Goal: Find specific page/section: Find specific page/section

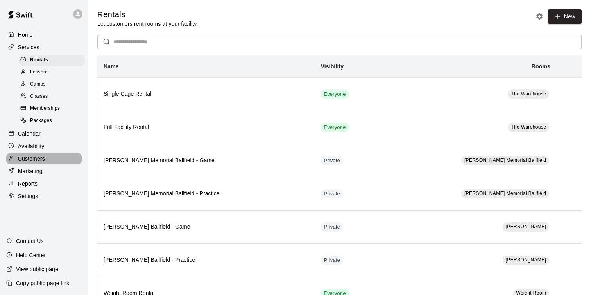
click at [31, 158] on p "Customers" at bounding box center [31, 159] width 27 height 8
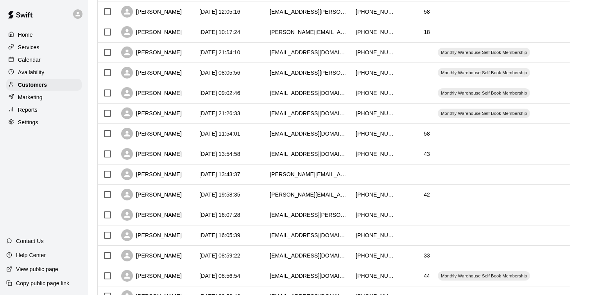
scroll to position [248, 0]
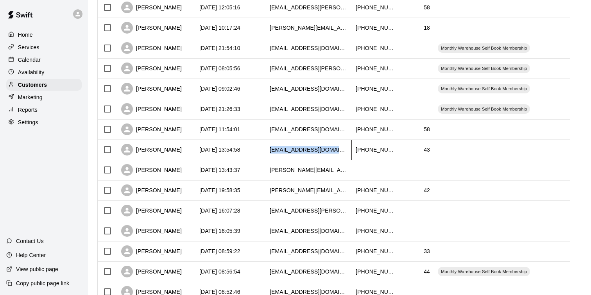
drag, startPoint x: 267, startPoint y: 150, endPoint x: 334, endPoint y: 154, distance: 66.6
click at [334, 154] on div "[EMAIL_ADDRESS][DOMAIN_NAME]" at bounding box center [309, 150] width 86 height 20
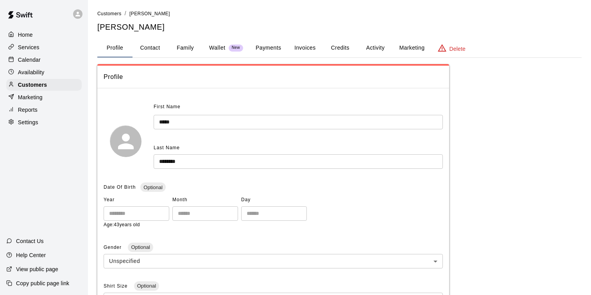
click at [155, 50] on button "Contact" at bounding box center [150, 48] width 35 height 19
select select "**"
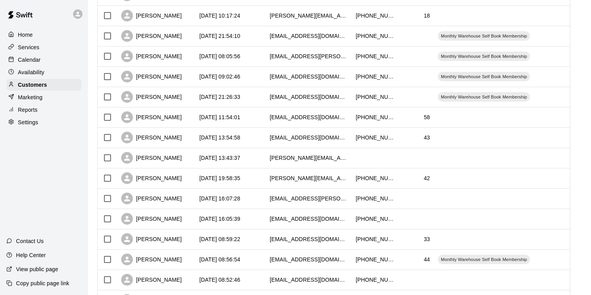
scroll to position [285, 0]
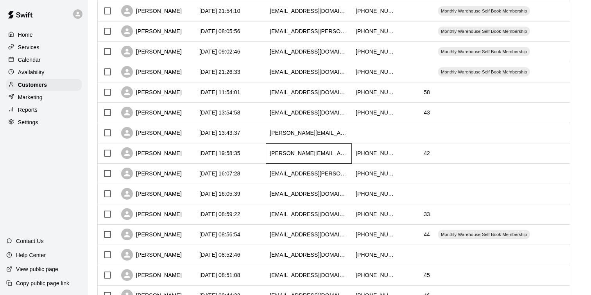
click at [294, 153] on div "[PERSON_NAME][EMAIL_ADDRESS][PERSON_NAME][DOMAIN_NAME]" at bounding box center [309, 153] width 78 height 8
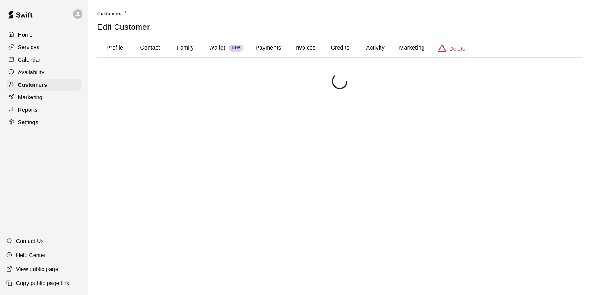
click at [150, 45] on button "Contact" at bounding box center [150, 48] width 35 height 19
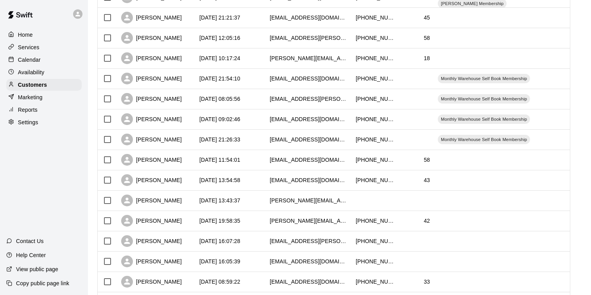
scroll to position [228, 0]
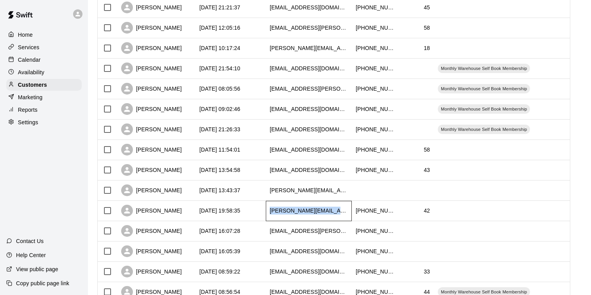
drag, startPoint x: 343, startPoint y: 210, endPoint x: 271, endPoint y: 212, distance: 72.7
click at [271, 212] on div "[PERSON_NAME][EMAIL_ADDRESS][PERSON_NAME][DOMAIN_NAME]" at bounding box center [309, 211] width 86 height 20
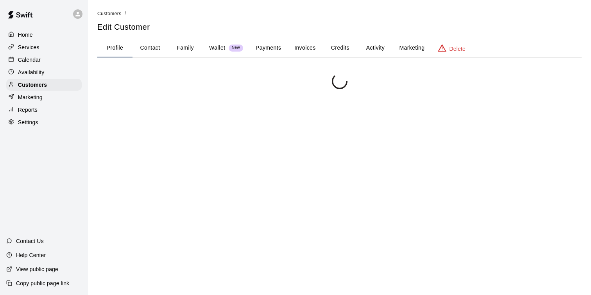
click at [150, 50] on button "Contact" at bounding box center [150, 48] width 35 height 19
click at [156, 47] on button "Contact" at bounding box center [150, 48] width 35 height 19
click at [157, 48] on button "Contact" at bounding box center [150, 48] width 35 height 19
